Goal: Task Accomplishment & Management: Manage account settings

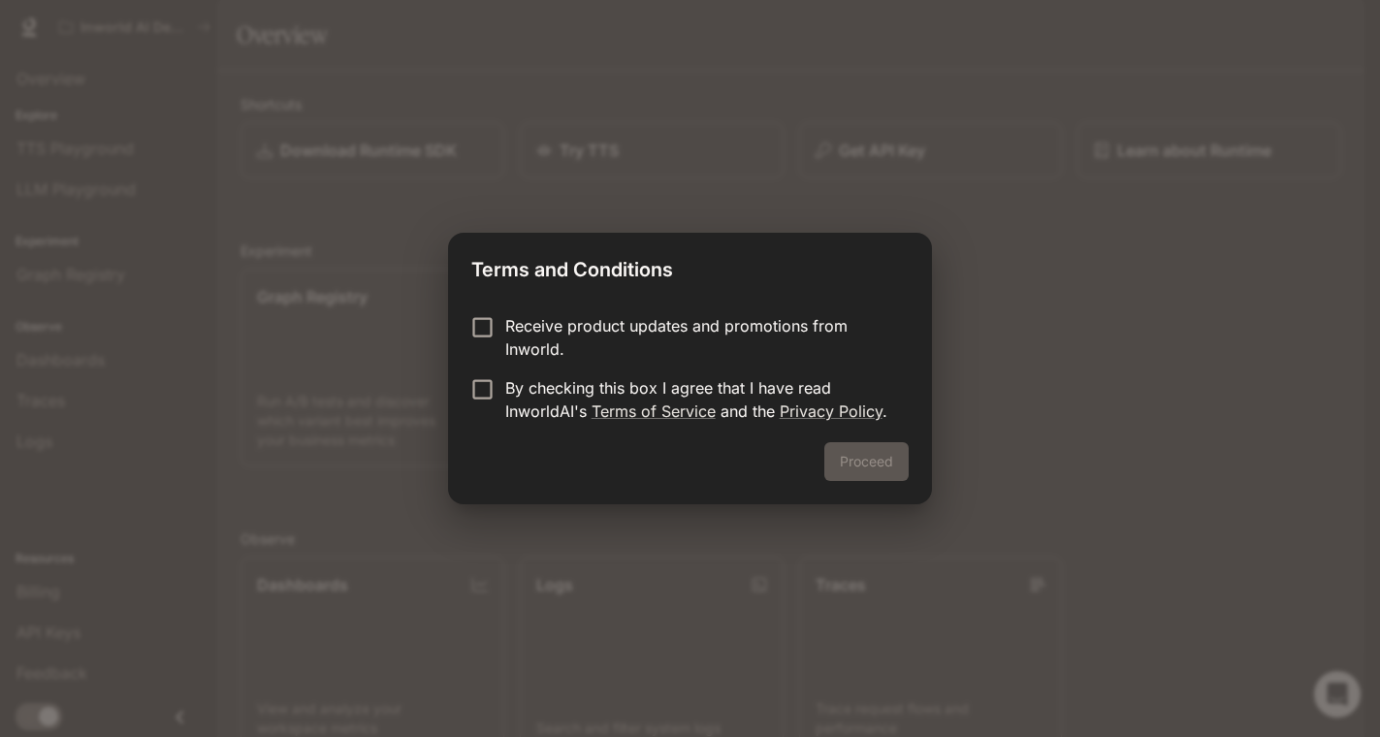
click at [594, 337] on p "Receive product updates and promotions from Inworld." at bounding box center [699, 337] width 388 height 47
click at [588, 383] on p "By checking this box I agree that I have read InworldAI's Terms of Service and …" at bounding box center [699, 399] width 388 height 47
click at [906, 470] on button "Proceed" at bounding box center [867, 461] width 84 height 39
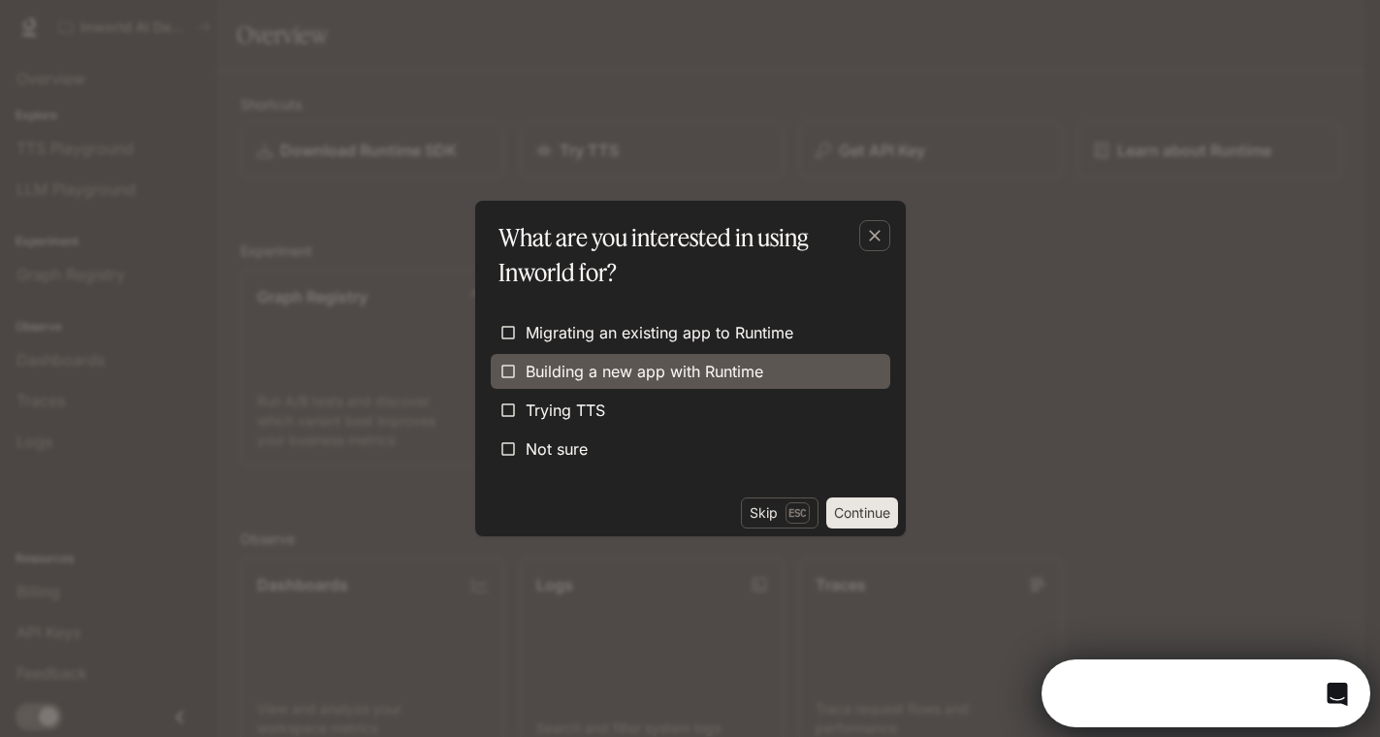
click at [710, 379] on span "Building a new app with Runtime" at bounding box center [645, 371] width 238 height 23
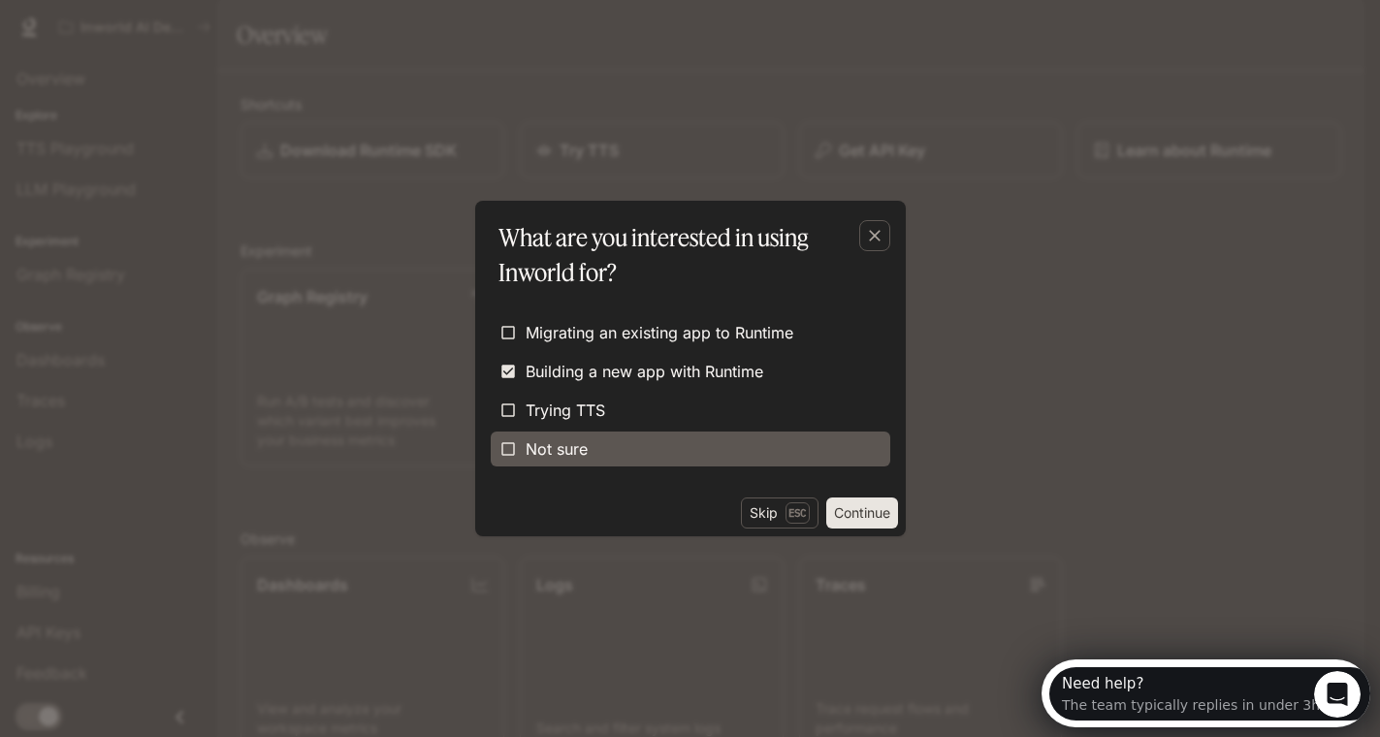
click at [664, 438] on label "Not sure" at bounding box center [691, 449] width 400 height 35
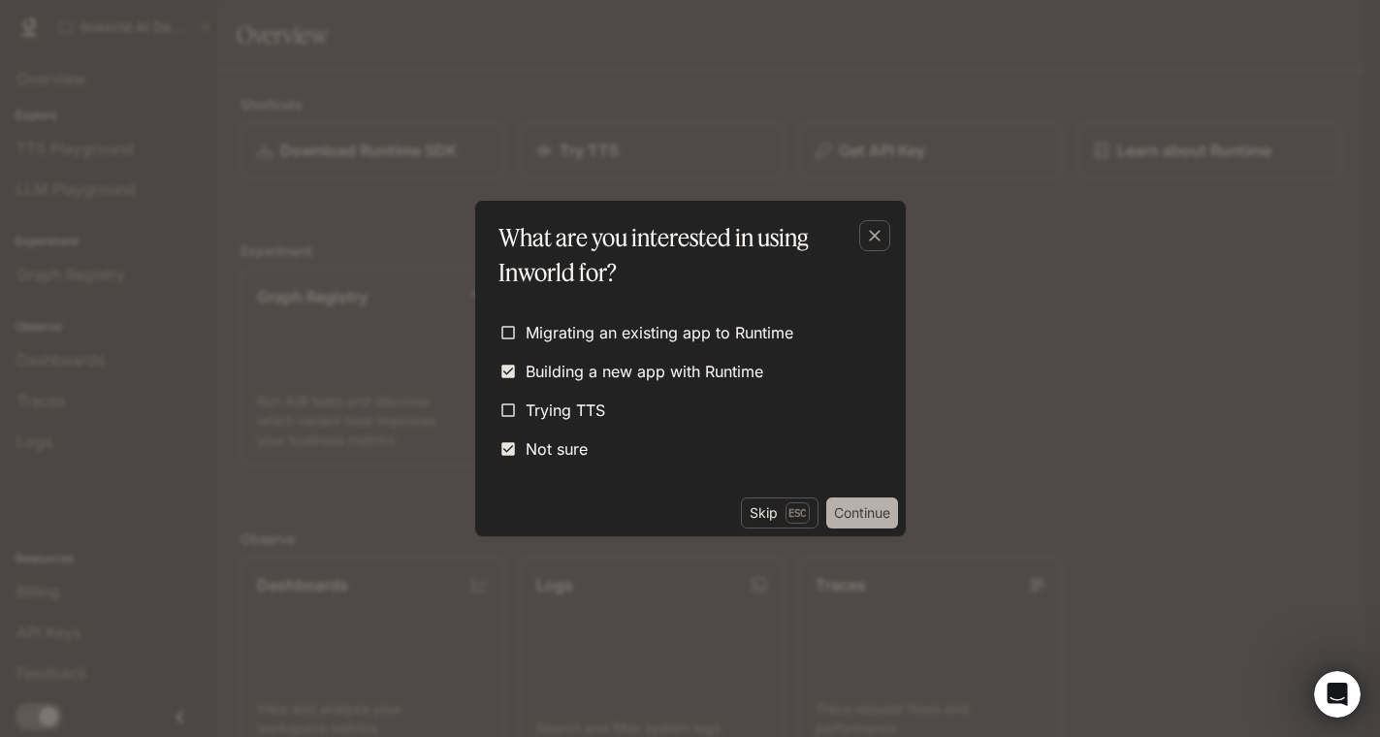
click at [870, 513] on button "Continue" at bounding box center [863, 513] width 72 height 31
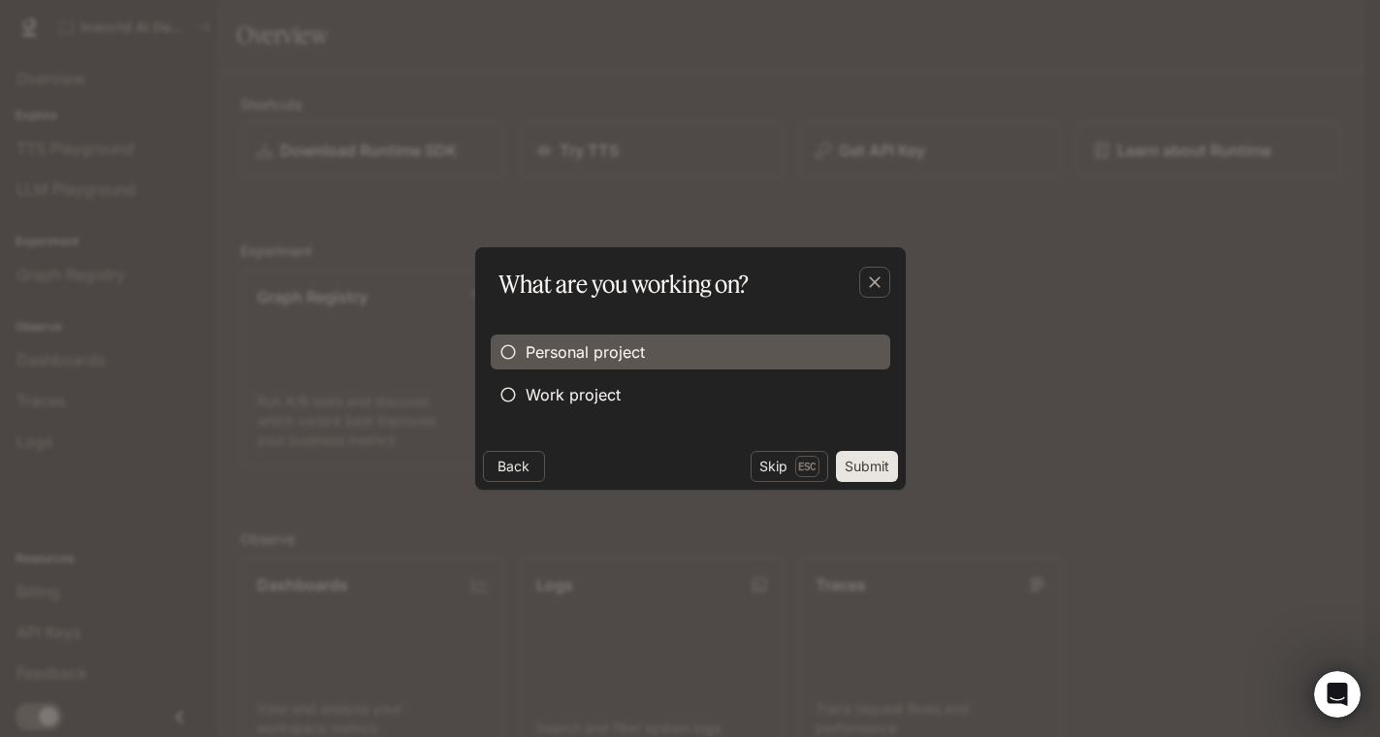
click at [623, 357] on span "Personal project" at bounding box center [585, 351] width 119 height 23
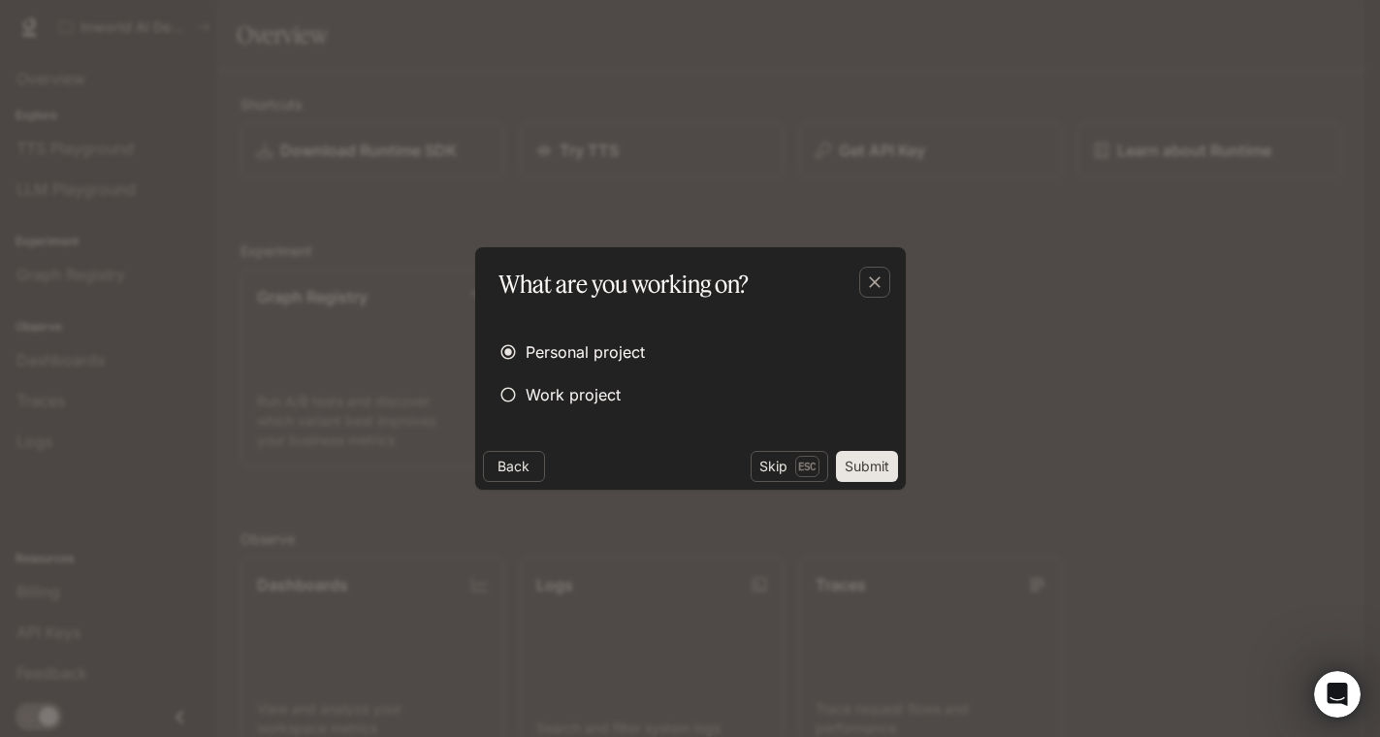
click at [862, 464] on button "Submit" at bounding box center [867, 466] width 62 height 31
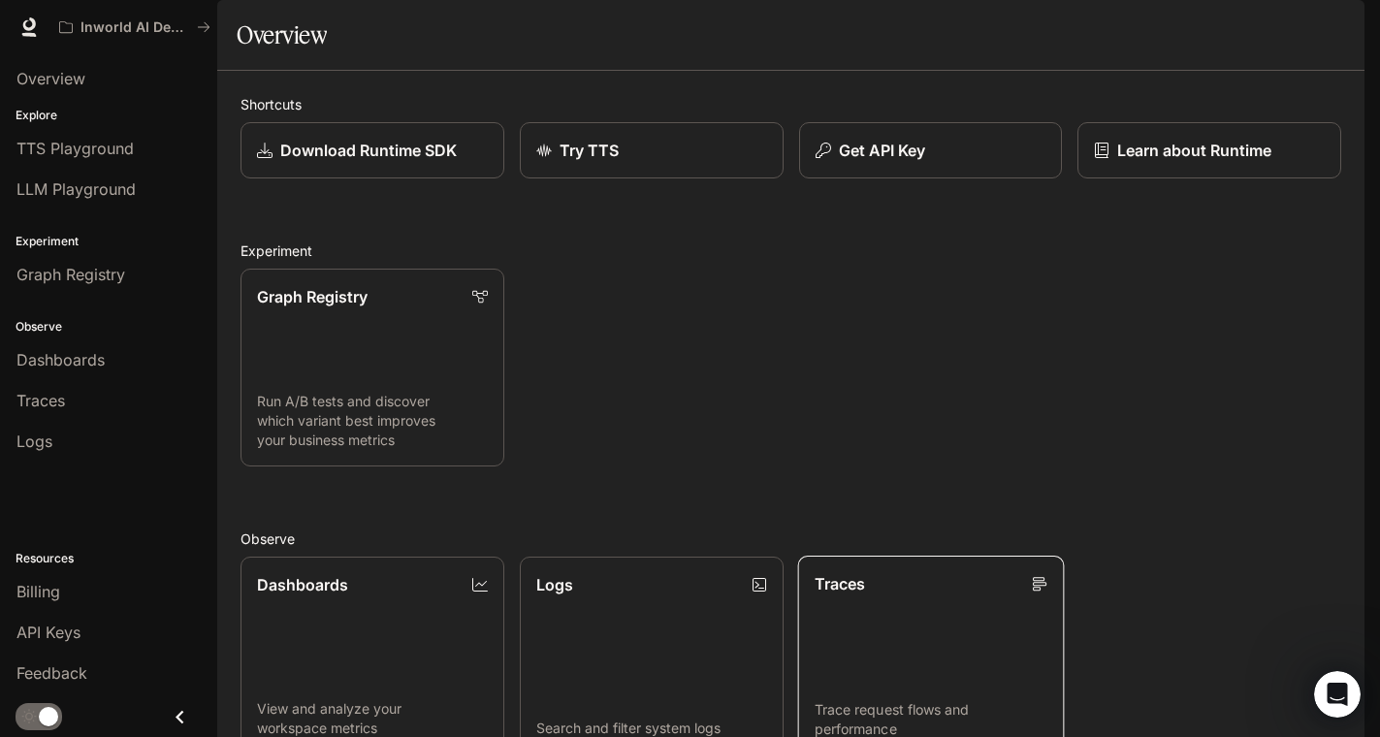
scroll to position [391, 0]
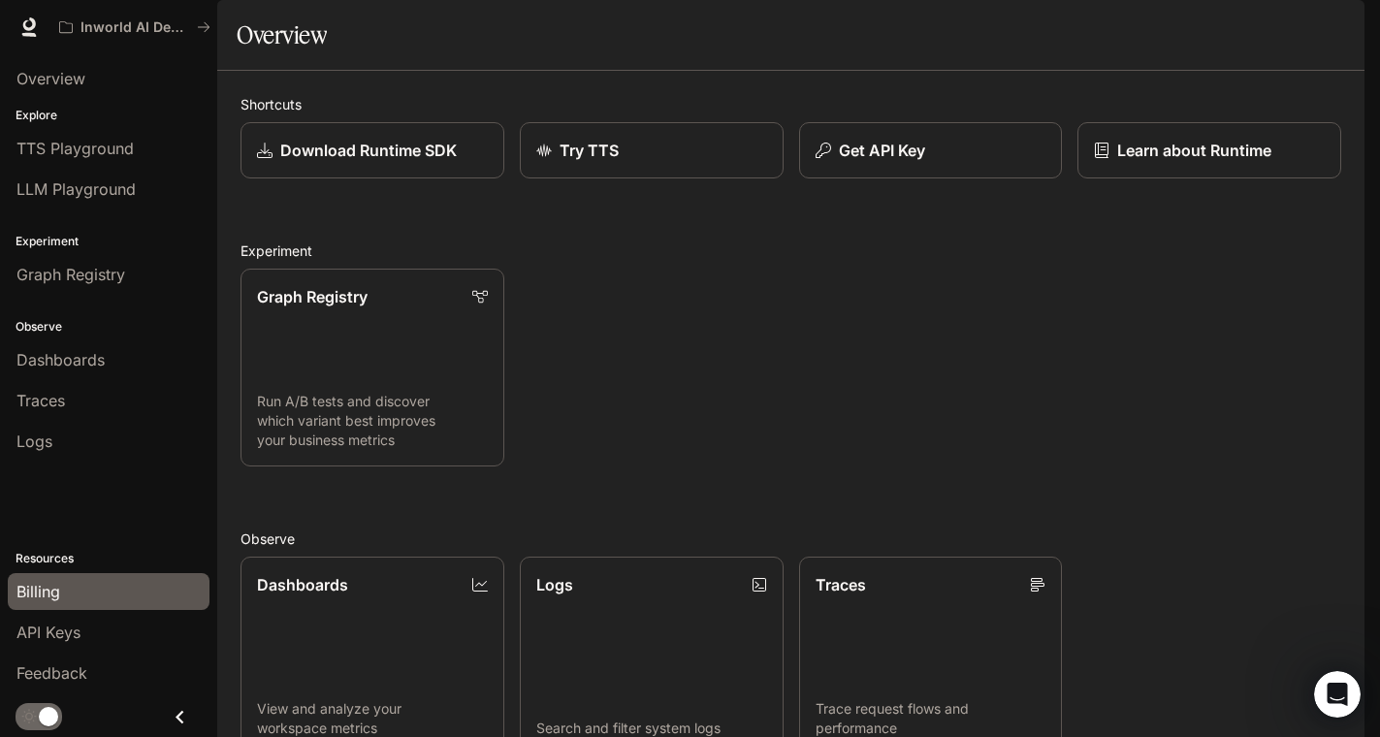
click at [94, 602] on link "Billing" at bounding box center [109, 591] width 202 height 37
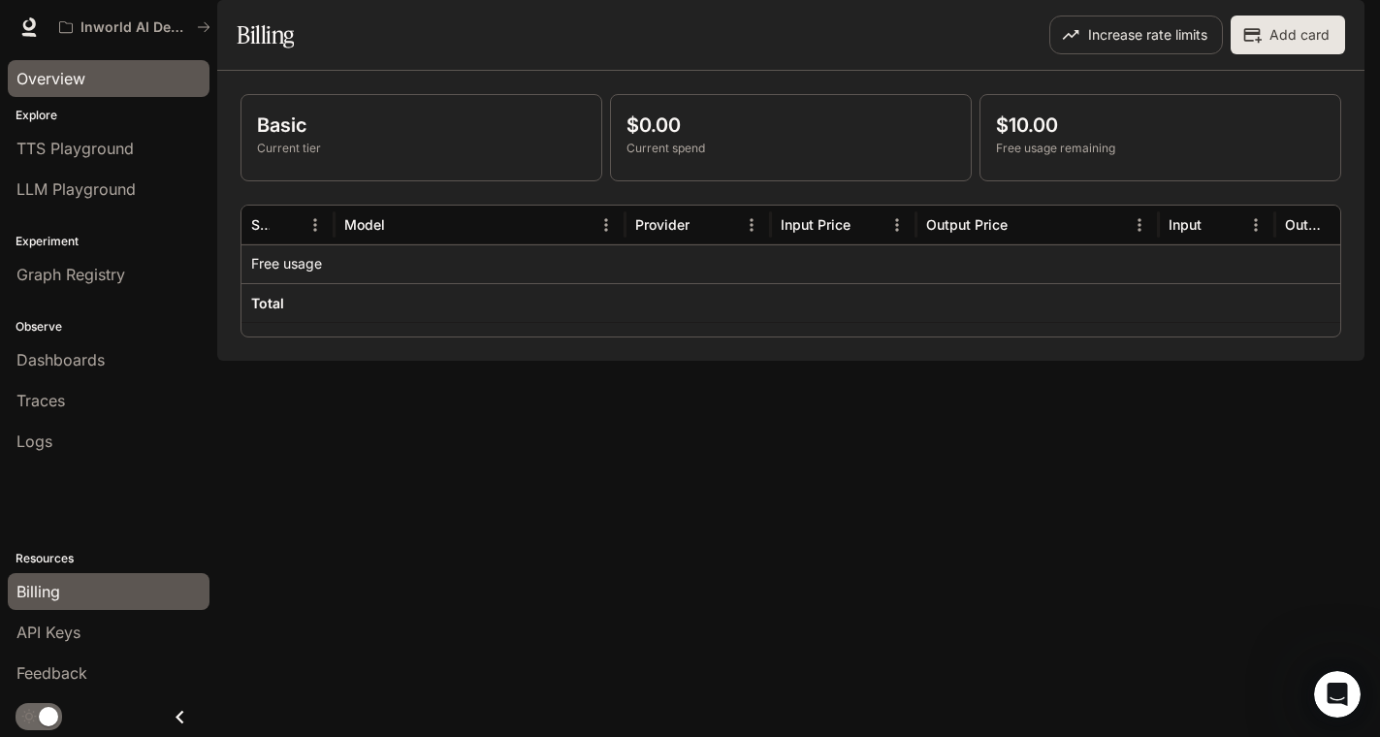
click at [49, 83] on span "Overview" at bounding box center [50, 78] width 69 height 23
